Goal: Entertainment & Leisure: Consume media (video, audio)

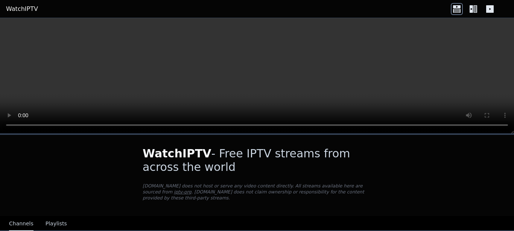
click at [473, 7] on icon at bounding box center [473, 9] width 12 height 12
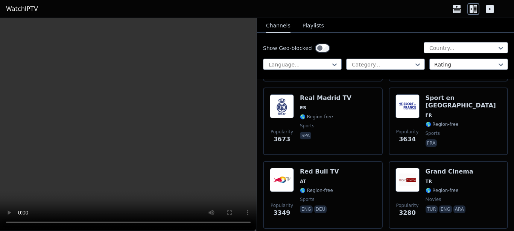
scroll to position [358, 0]
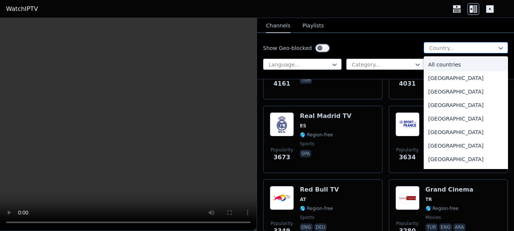
click at [438, 50] on div at bounding box center [462, 48] width 68 height 8
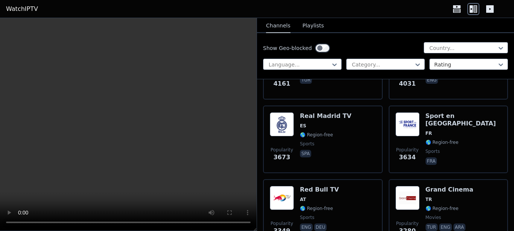
click at [312, 28] on button "Playlists" at bounding box center [312, 26] width 21 height 14
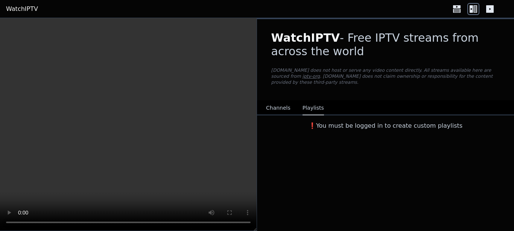
click at [461, 6] on icon at bounding box center [456, 9] width 12 height 12
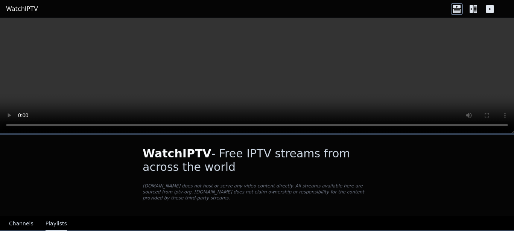
click at [20, 221] on button "Channels" at bounding box center [21, 224] width 24 height 14
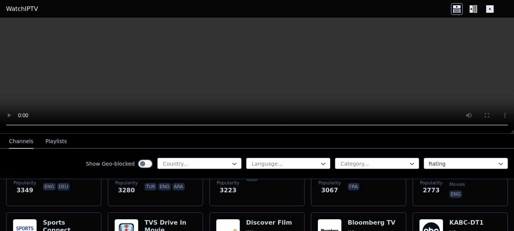
scroll to position [296, 0]
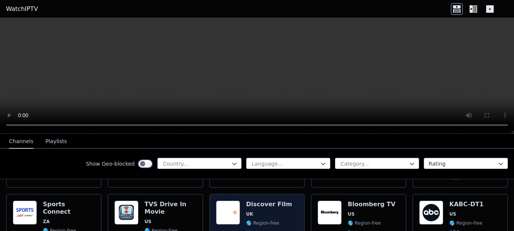
click at [246, 201] on h6 "Discover Film" at bounding box center [269, 205] width 46 height 8
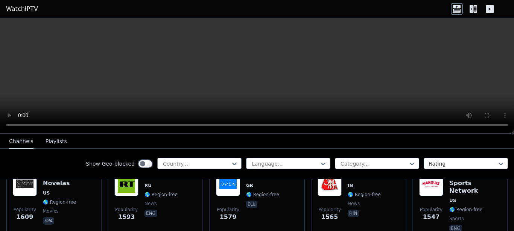
scroll to position [667, 0]
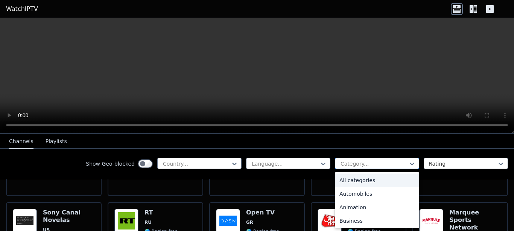
click at [383, 165] on div at bounding box center [373, 164] width 68 height 8
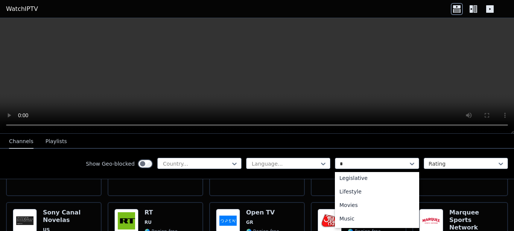
scroll to position [0, 0]
type input "**"
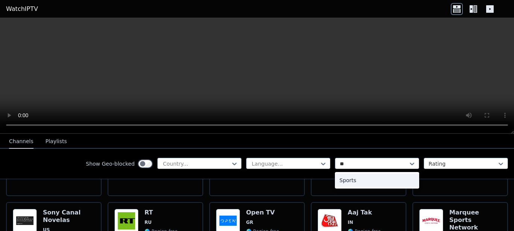
click at [366, 185] on div "Sports" at bounding box center [377, 181] width 84 height 14
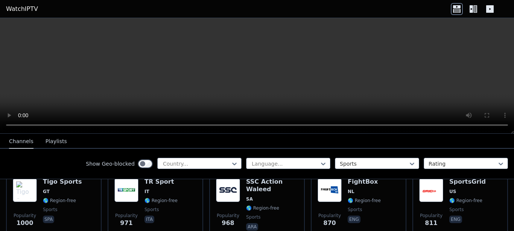
scroll to position [467, 0]
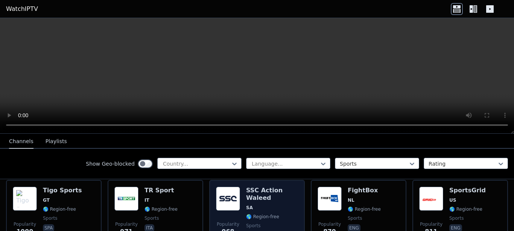
click at [276, 205] on span "SA" at bounding box center [272, 208] width 52 height 6
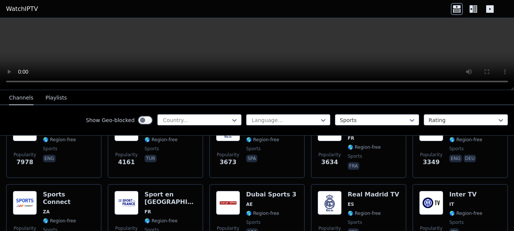
scroll to position [86, 0]
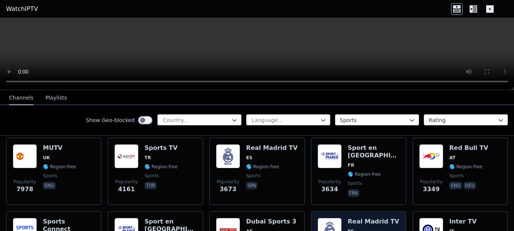
click at [354, 218] on h6 "Real Madrid TV" at bounding box center [373, 222] width 52 height 8
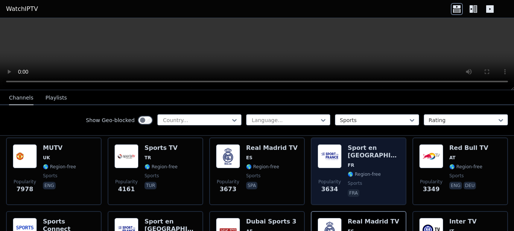
click at [369, 180] on span "sports" at bounding box center [373, 183] width 52 height 6
